Goal: Information Seeking & Learning: Learn about a topic

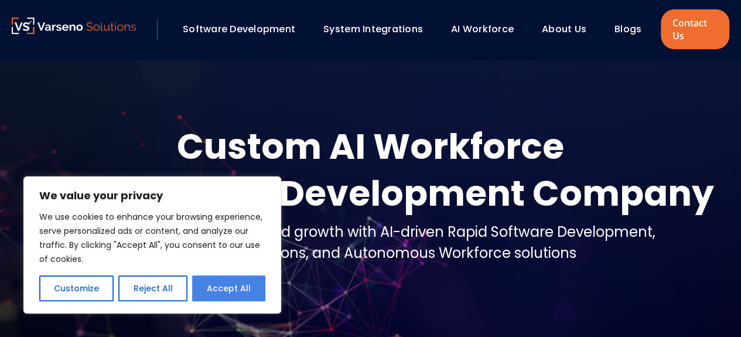
click at [226, 284] on button "Accept All" at bounding box center [228, 288] width 73 height 26
checkbox input "true"
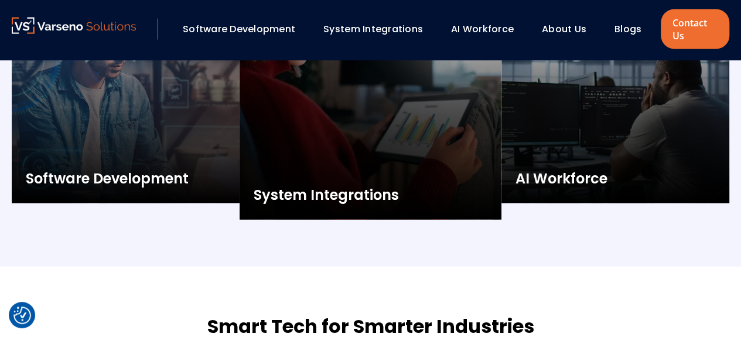
scroll to position [1191, 0]
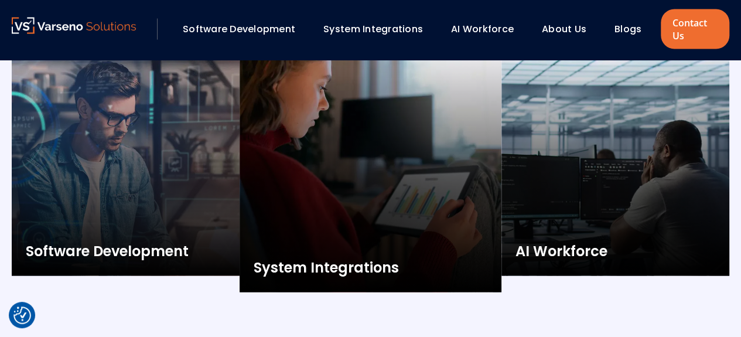
click at [260, 29] on link "Software Development" at bounding box center [239, 28] width 113 height 13
click at [483, 29] on link "AI Workforce" at bounding box center [482, 28] width 63 height 13
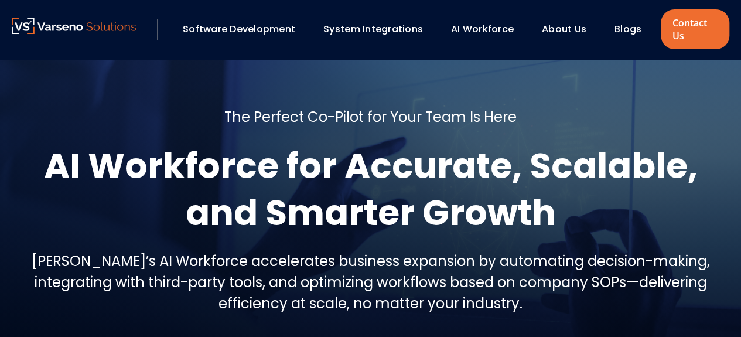
click at [501, 116] on h5 "The Perfect Co-Pilot for Your Team Is Here" at bounding box center [370, 117] width 292 height 21
click at [485, 31] on link "AI Workforce" at bounding box center [482, 28] width 63 height 13
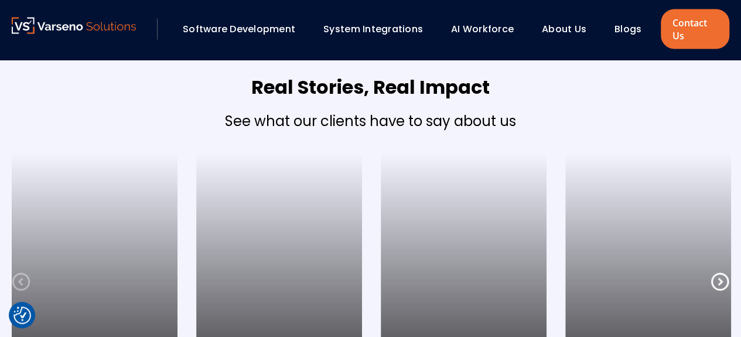
scroll to position [1231, 0]
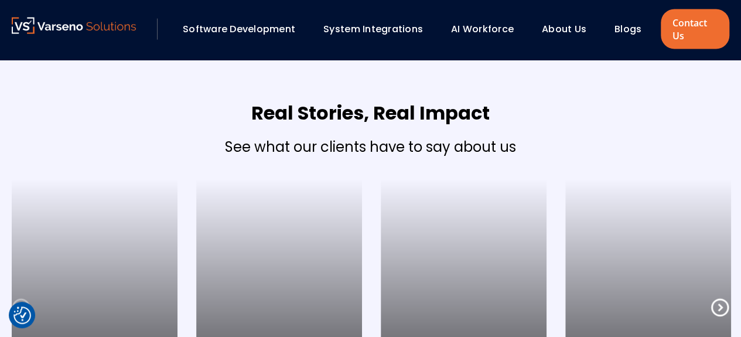
click at [242, 33] on link "Software Development" at bounding box center [239, 28] width 113 height 13
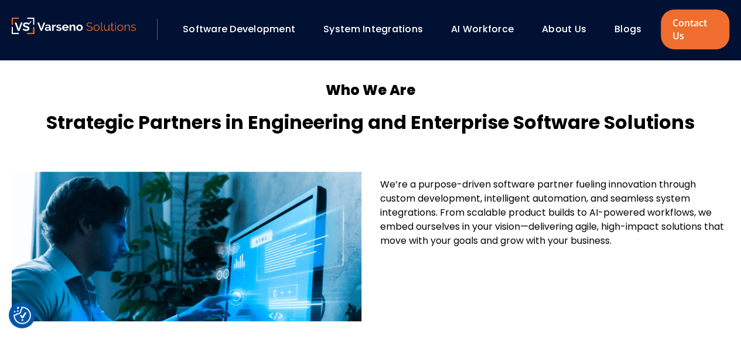
scroll to position [293, 0]
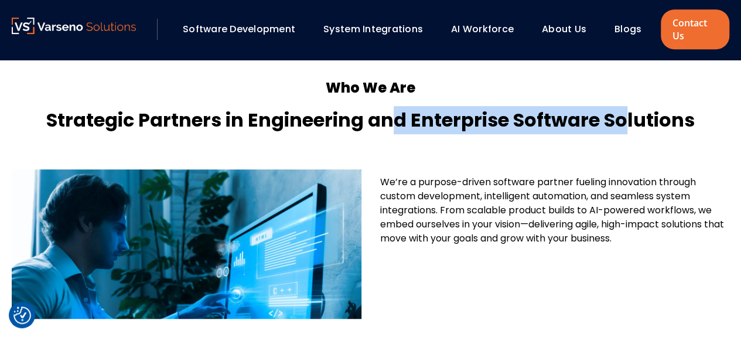
drag, startPoint x: 397, startPoint y: 119, endPoint x: 624, endPoint y: 120, distance: 226.2
click at [624, 120] on h4 "Strategic Partners in Engineering and Enterprise Software Solutions" at bounding box center [371, 120] width 718 height 28
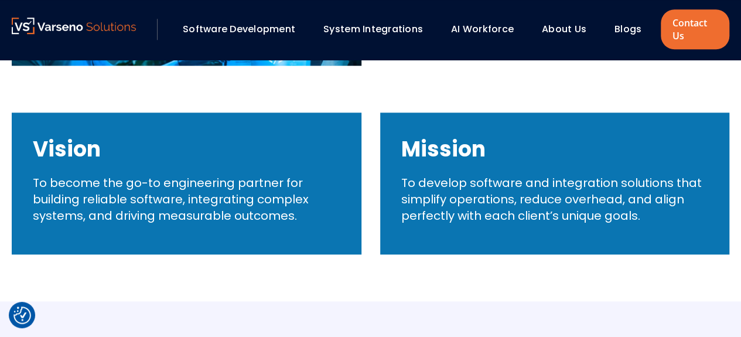
scroll to position [528, 0]
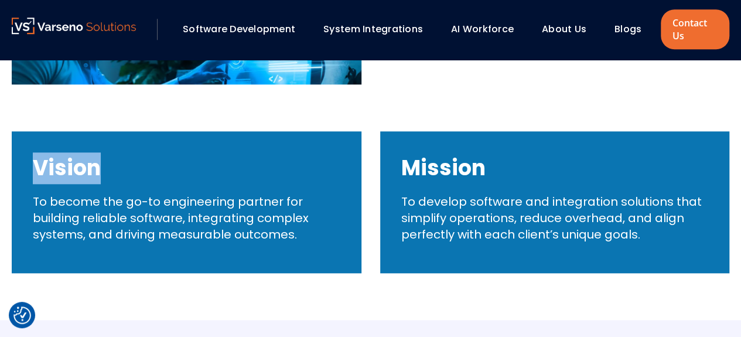
drag, startPoint x: 29, startPoint y: 165, endPoint x: 122, endPoint y: 166, distance: 92.6
click at [122, 166] on div "Vision To become the go-to engineering partner for building reliable software, …" at bounding box center [187, 202] width 350 height 142
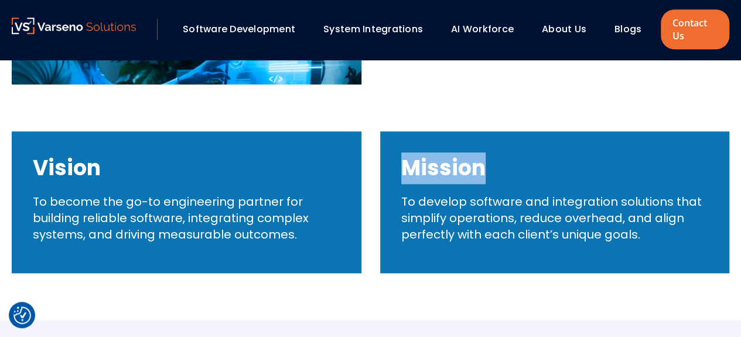
drag, startPoint x: 399, startPoint y: 164, endPoint x: 499, endPoint y: 173, distance: 101.2
click at [499, 173] on div "Mission To develop software and integration solutions that simplify operations,…" at bounding box center [555, 202] width 350 height 142
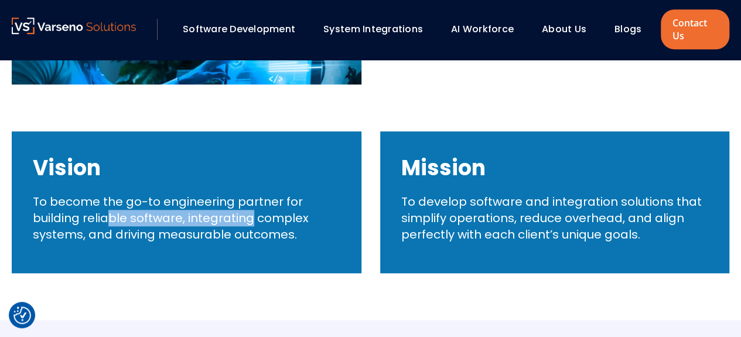
drag, startPoint x: 107, startPoint y: 221, endPoint x: 250, endPoint y: 220, distance: 143.0
click at [252, 220] on p "To become the go-to engineering partner for building reliable software, integra…" at bounding box center [187, 217] width 308 height 49
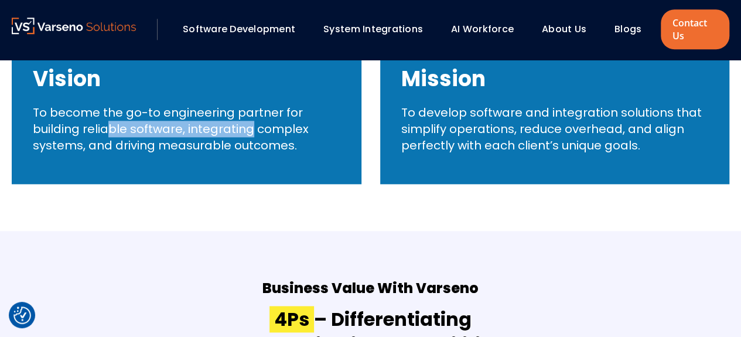
scroll to position [703, 0]
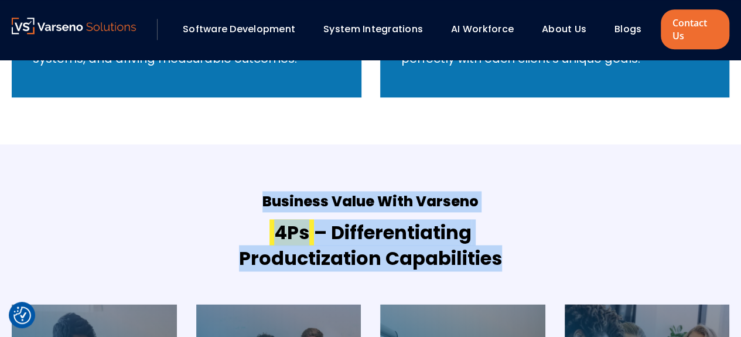
drag, startPoint x: 266, startPoint y: 208, endPoint x: 525, endPoint y: 261, distance: 265.0
click at [525, 261] on div "Business Value With Varseno 4Ps – Differentiating Productization Capabilities" at bounding box center [371, 238] width 718 height 94
click at [460, 217] on div "Business Value With Varseno 4Ps – Differentiating Productization Capabilities" at bounding box center [371, 238] width 718 height 94
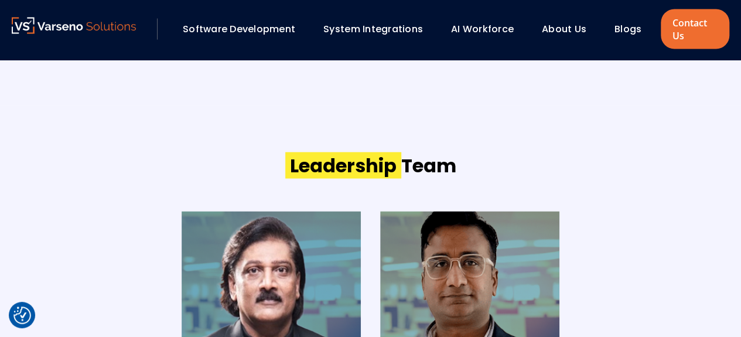
scroll to position [1231, 0]
